Goal: Communication & Community: Answer question/provide support

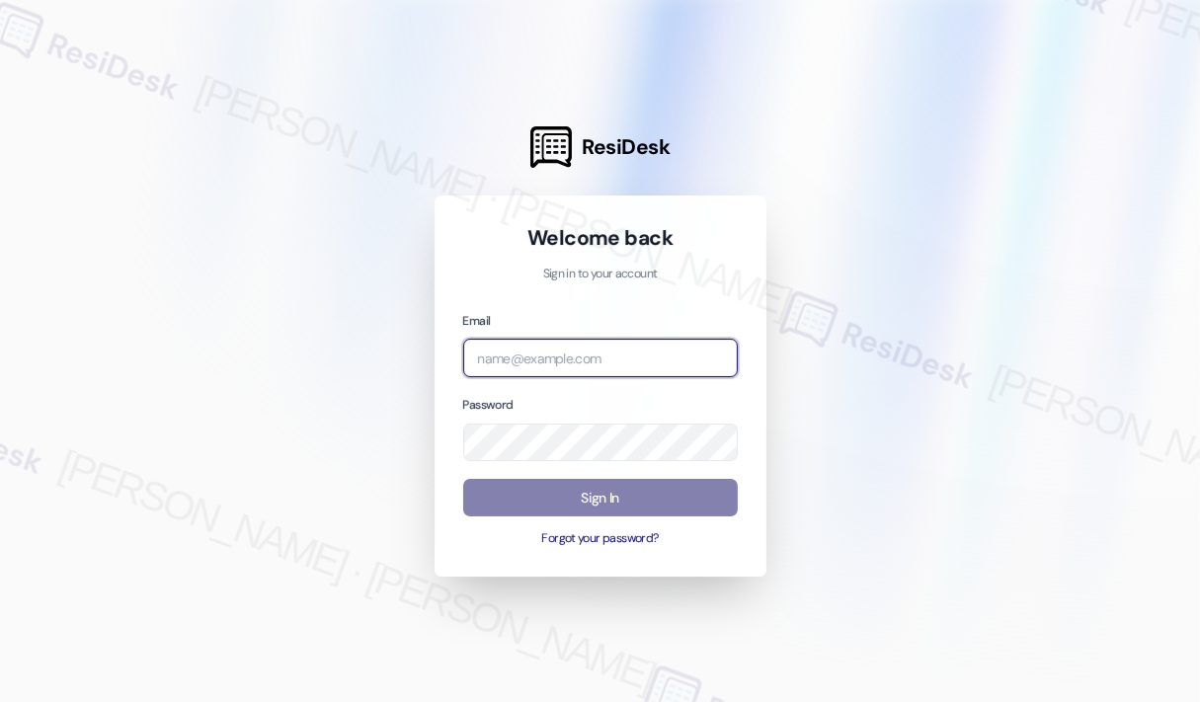
click at [551, 348] on input "email" at bounding box center [600, 358] width 275 height 39
type input "[EMAIL_ADDRESS][PERSON_NAME][DOMAIN_NAME]"
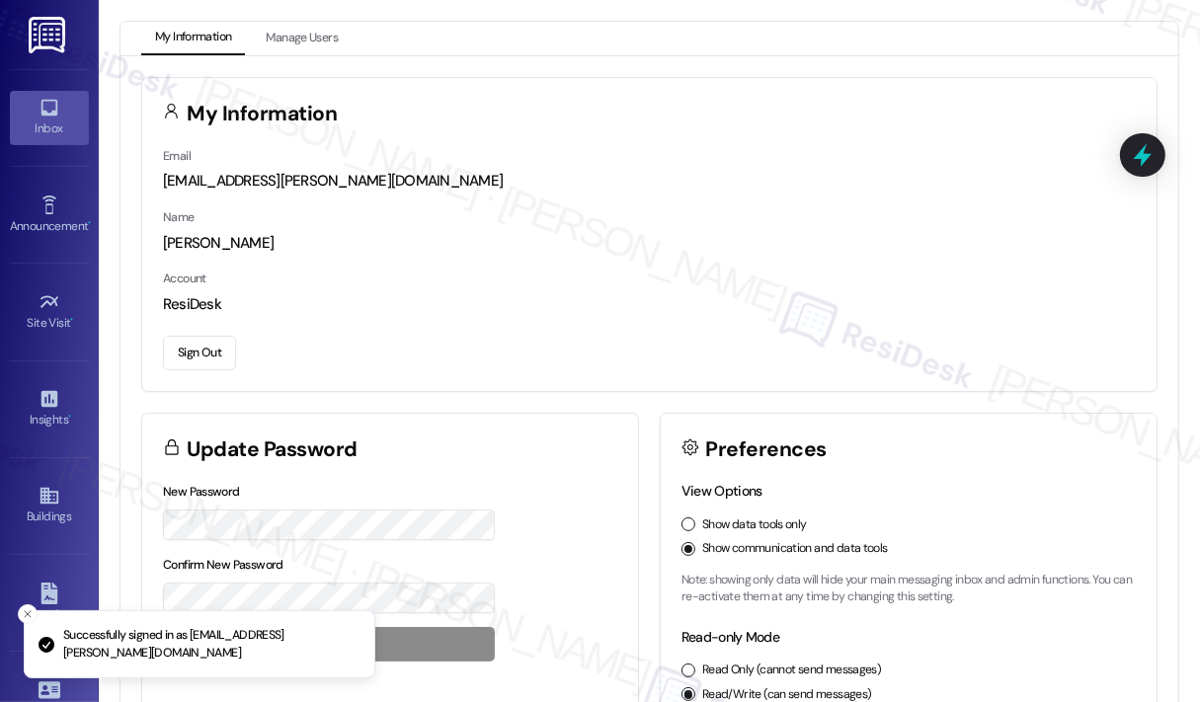
click at [43, 114] on icon at bounding box center [49, 108] width 17 height 17
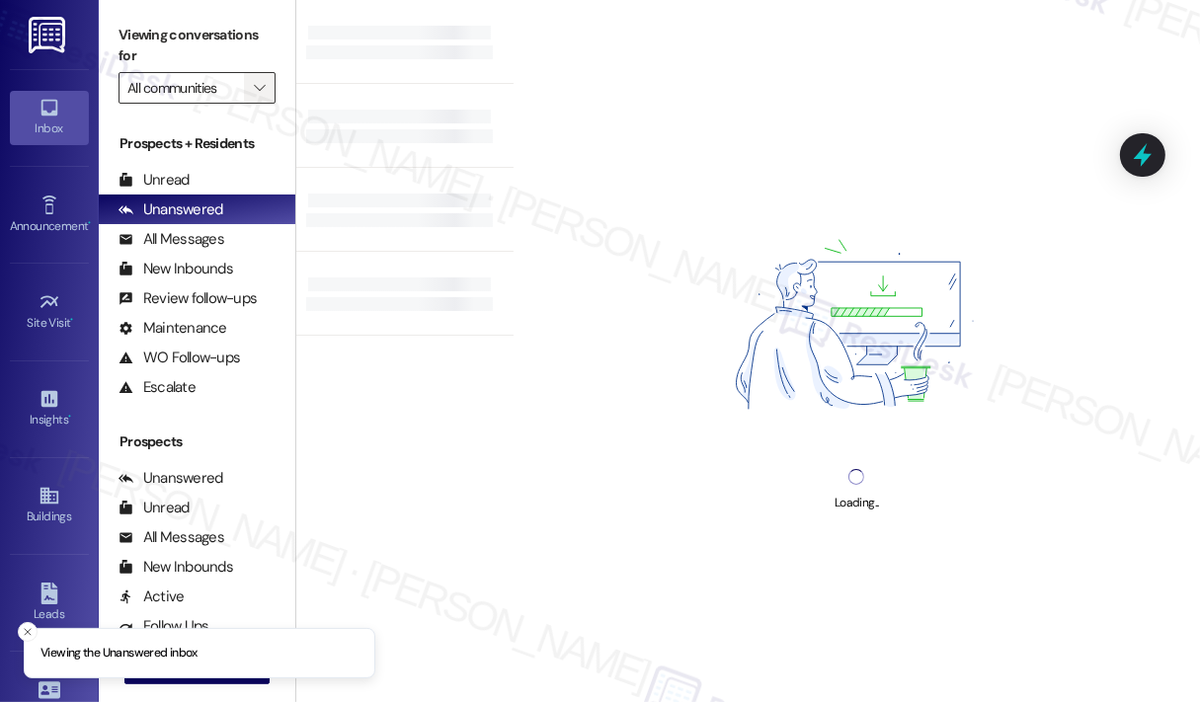
click at [256, 91] on icon "" at bounding box center [259, 88] width 11 height 16
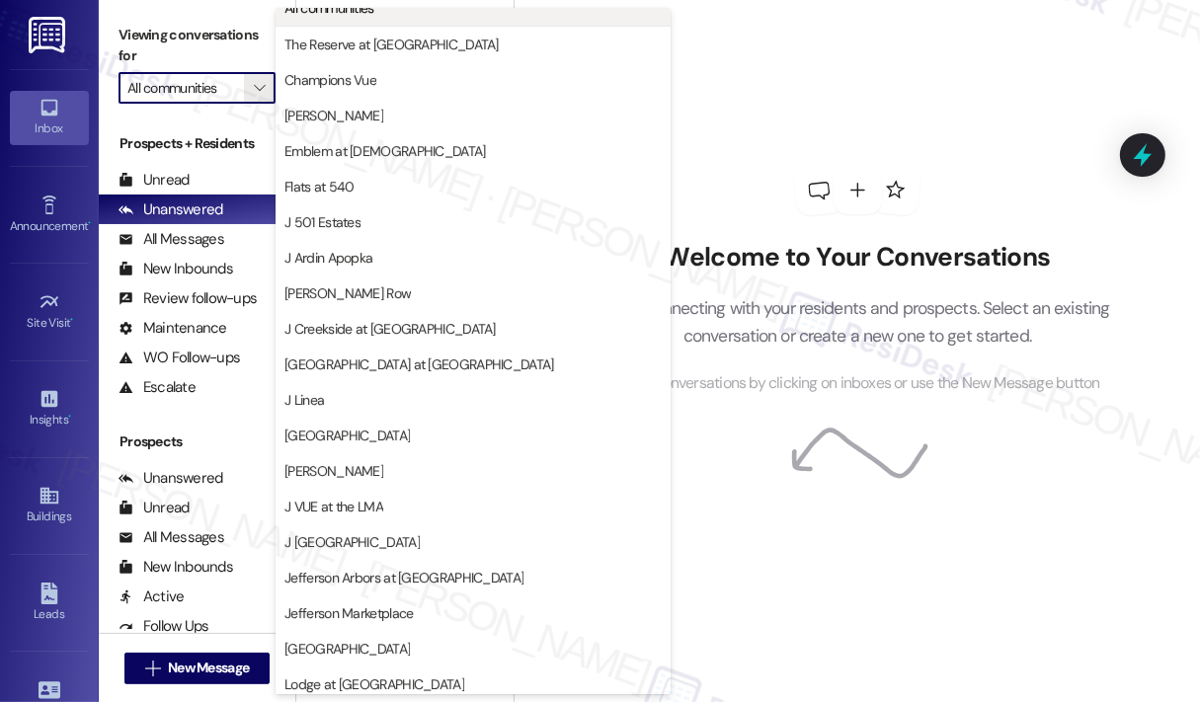
scroll to position [13, 0]
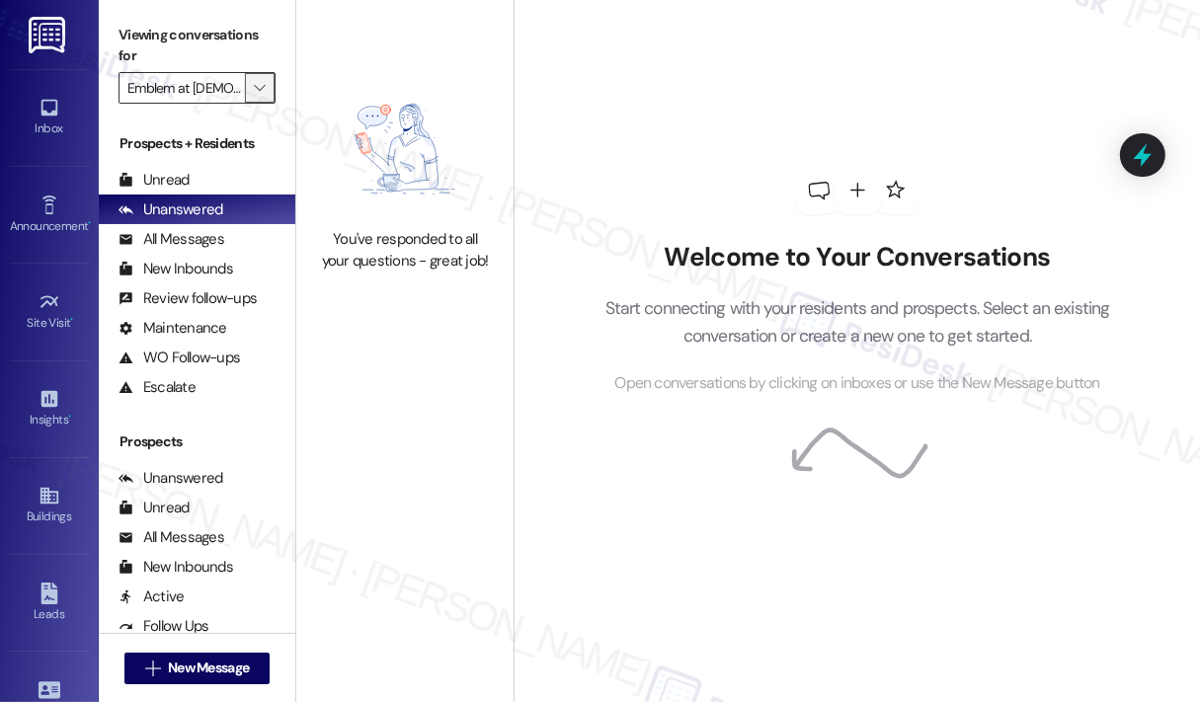
click at [257, 90] on icon "" at bounding box center [259, 88] width 11 height 16
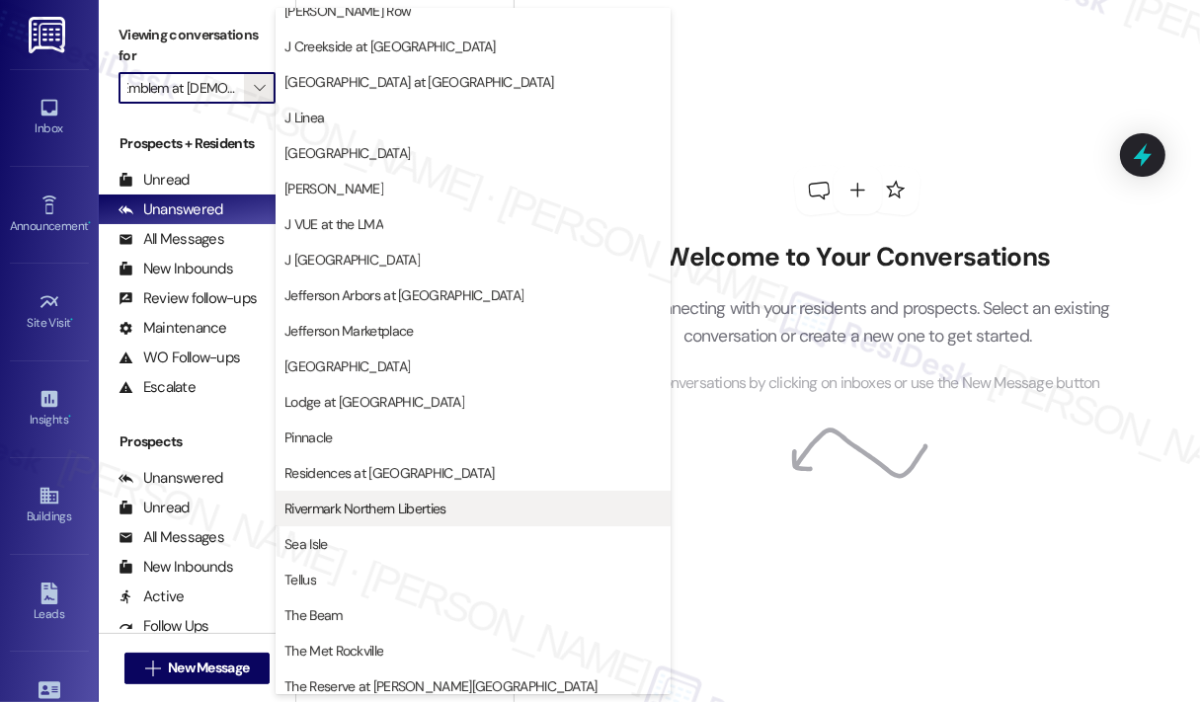
scroll to position [309, 0]
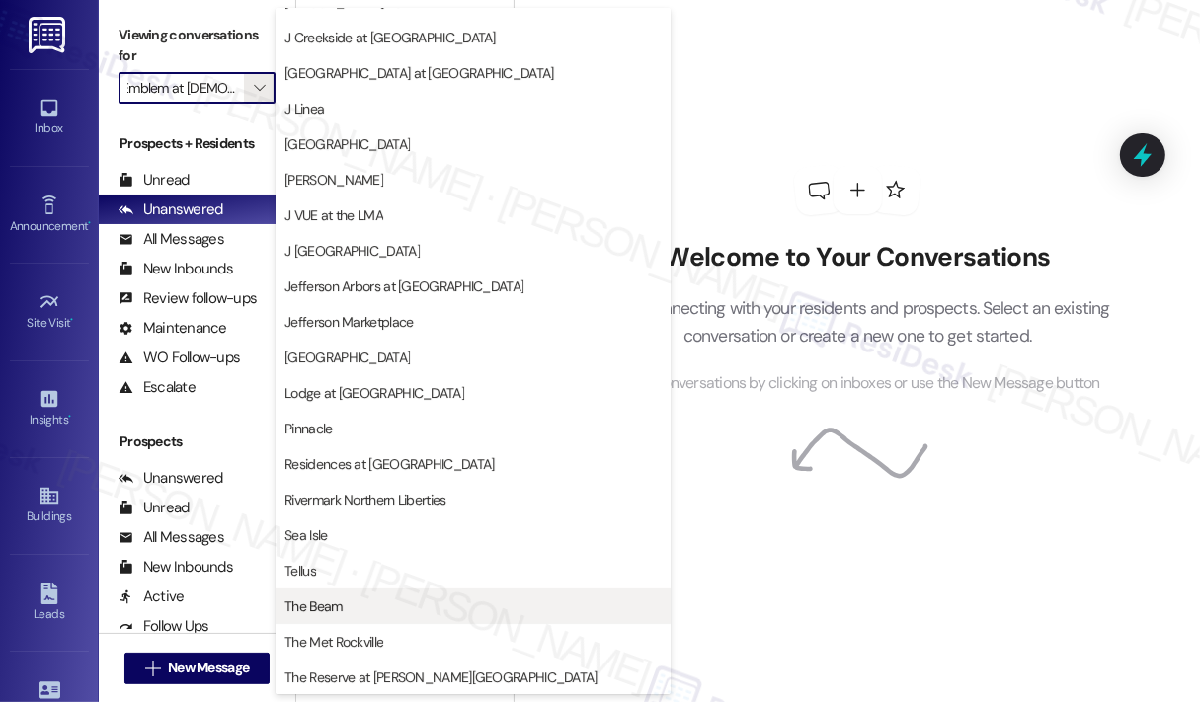
click at [372, 608] on span "The Beam" at bounding box center [473, 607] width 377 height 20
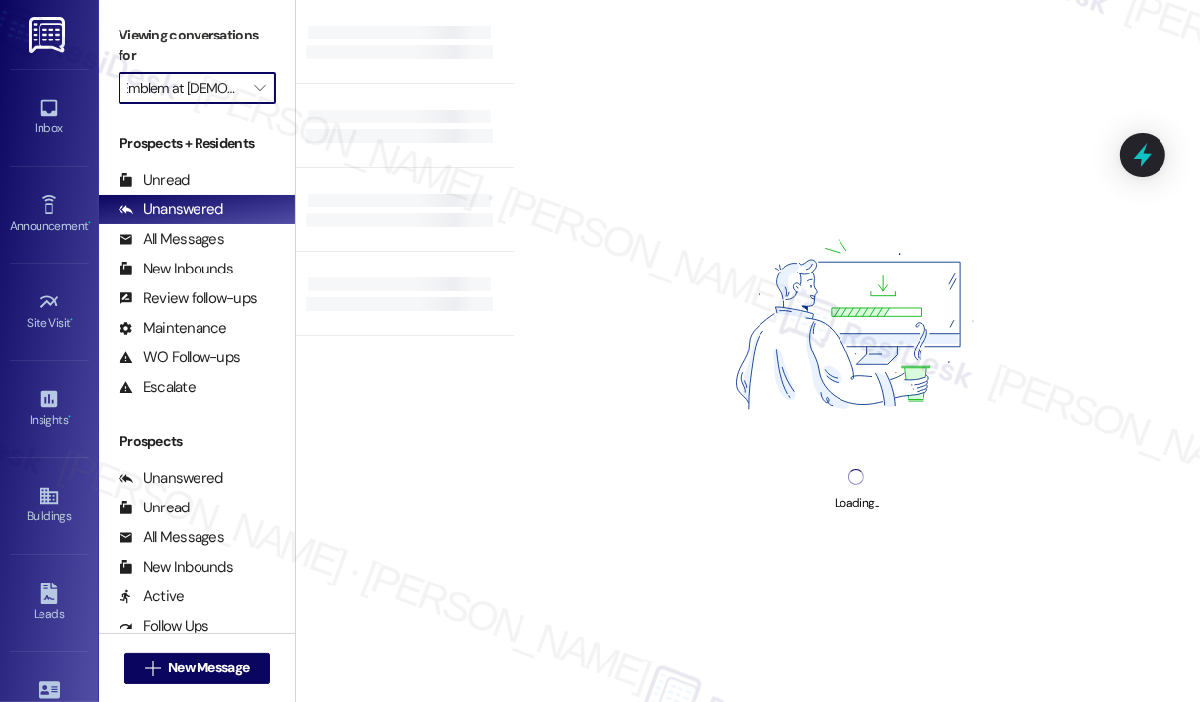
type input "The Beam"
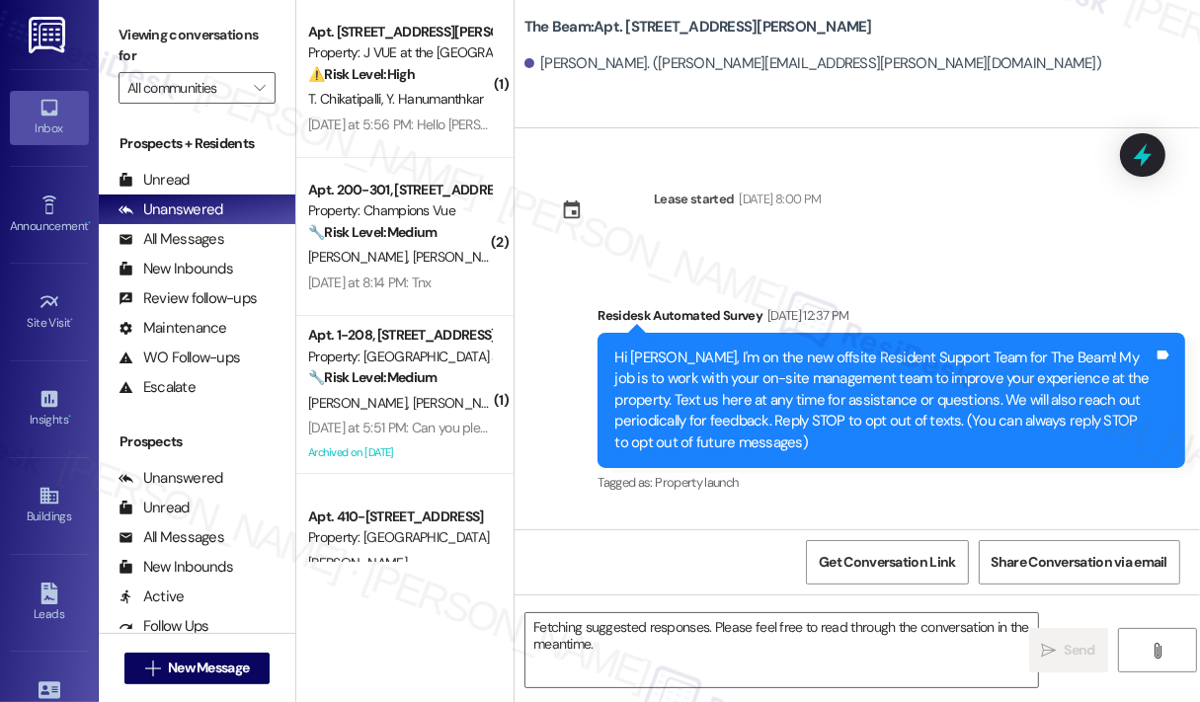
scroll to position [49173, 0]
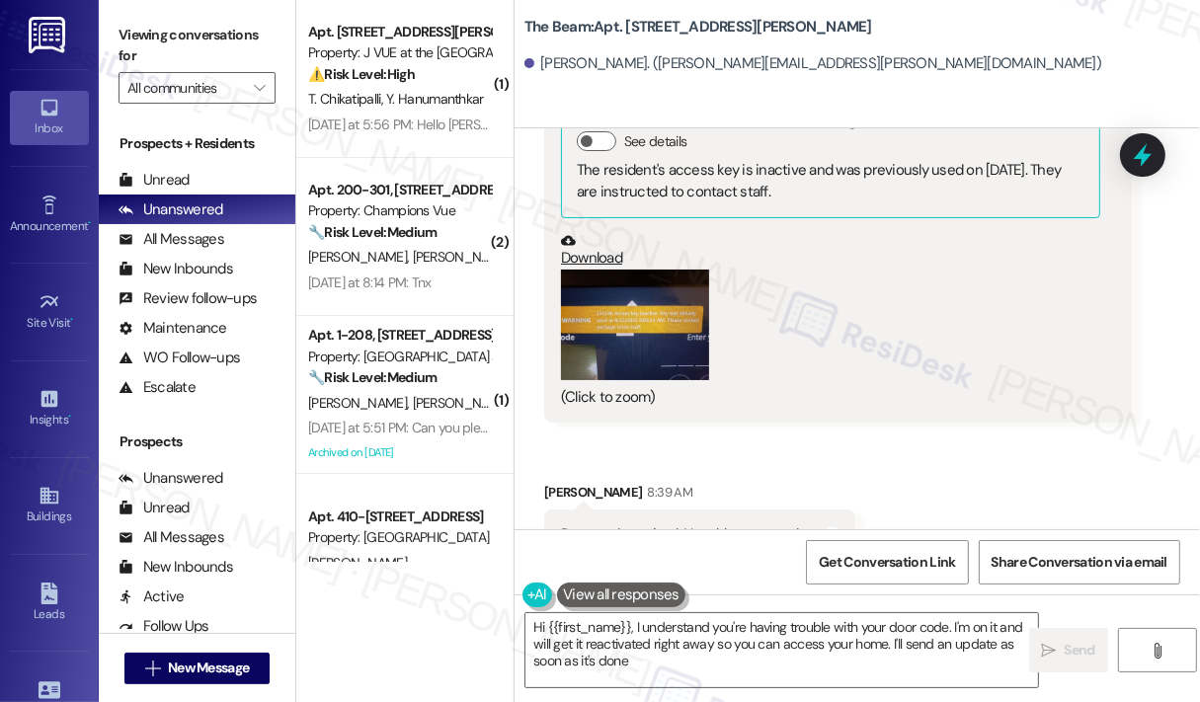
type textarea "Hi {{first_name}}, I understand you're having trouble with your door code. I'm …"
